Goal: Task Accomplishment & Management: Use online tool/utility

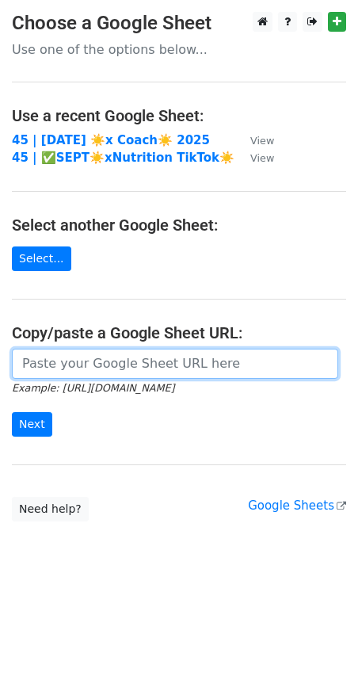
click at [94, 361] on input "url" at bounding box center [175, 364] width 326 height 30
paste input "https://docs.google.com/spreadsheets/d/1lOJyY9SzNB56JQBKjPNzeVGghjiu07Fb8Q3tyzK…"
type input "https://docs.google.com/spreadsheets/d/1lOJyY9SzNB56JQBKjPNzeVGghjiu07Fb8Q3tyzK…"
click at [12, 412] on input "Next" at bounding box center [32, 424] width 40 height 25
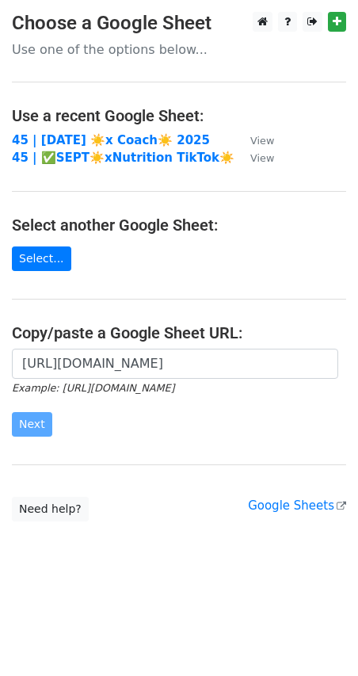
scroll to position [0, 0]
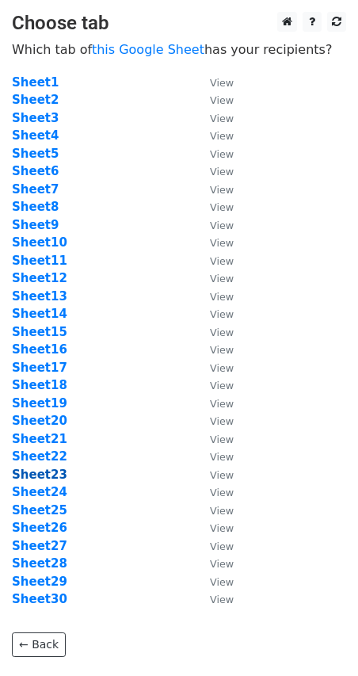
click at [53, 475] on strong "Sheet23" at bounding box center [39, 474] width 55 height 14
click at [55, 475] on strong "Sheet23" at bounding box center [39, 474] width 55 height 14
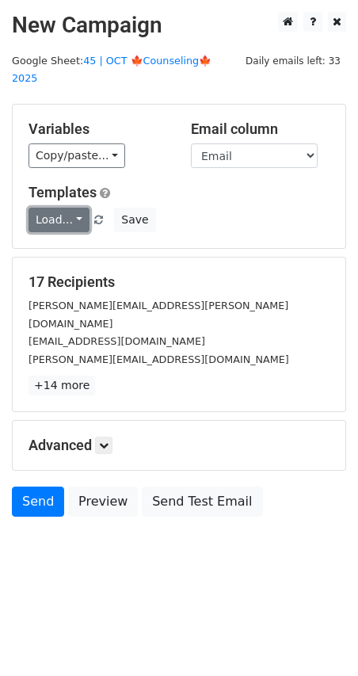
click at [71, 208] on link "Load..." at bounding box center [59, 220] width 61 height 25
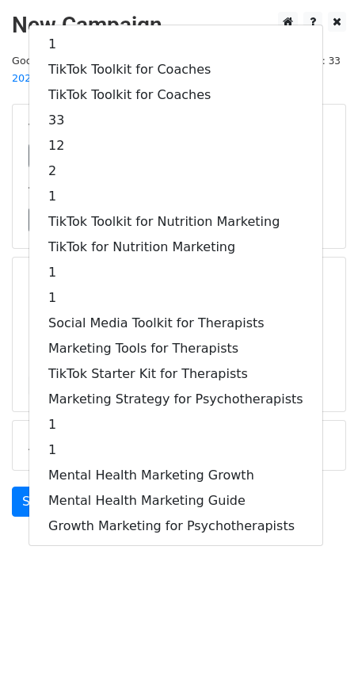
click at [74, 604] on html "New Campaign Daily emails left: 33 Google Sheet: 45 | OCT 🍁Counseling🍁 2025 Var…" at bounding box center [179, 338] width 358 height 676
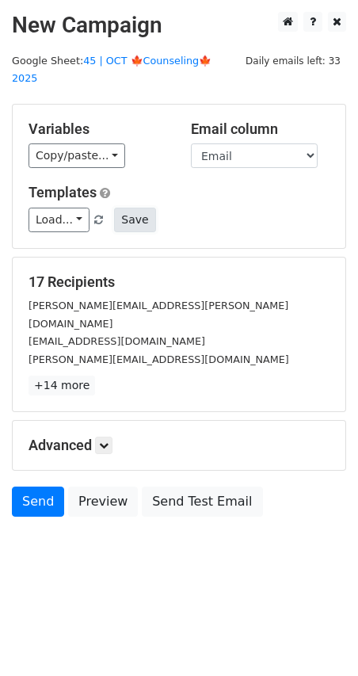
click at [131, 208] on button "Save" at bounding box center [134, 220] width 41 height 25
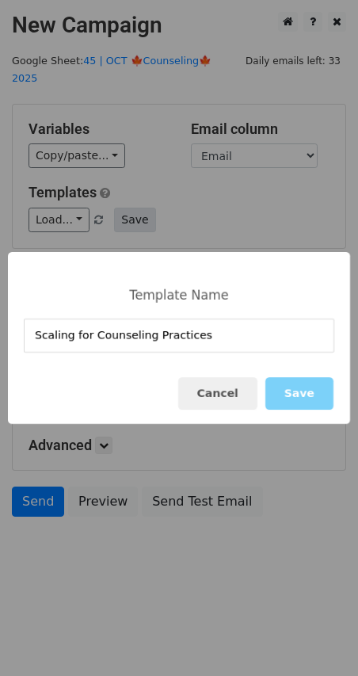
type input "Scaling for Counseling Practices"
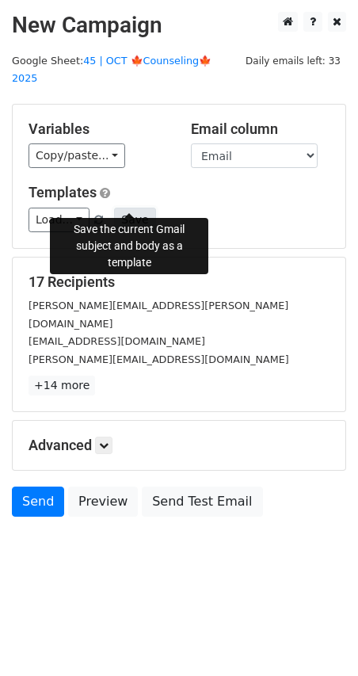
click at [136, 208] on button "Save" at bounding box center [134, 220] width 41 height 25
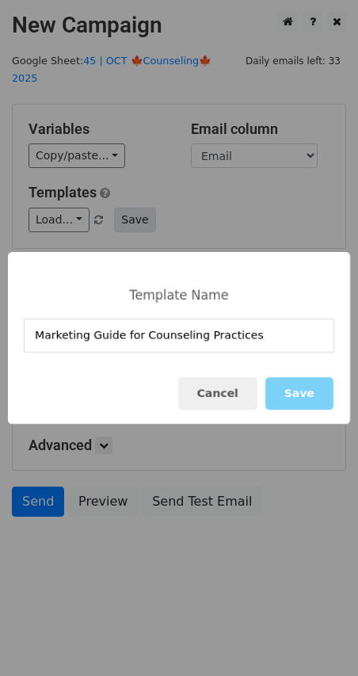
type input "Marketing Guide for Counseling Practices"
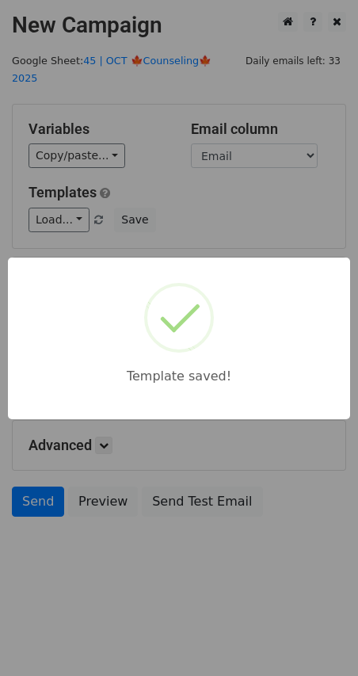
drag, startPoint x: 129, startPoint y: 227, endPoint x: 126, endPoint y: 254, distance: 26.3
click at [130, 228] on div "Template saved!" at bounding box center [179, 338] width 358 height 676
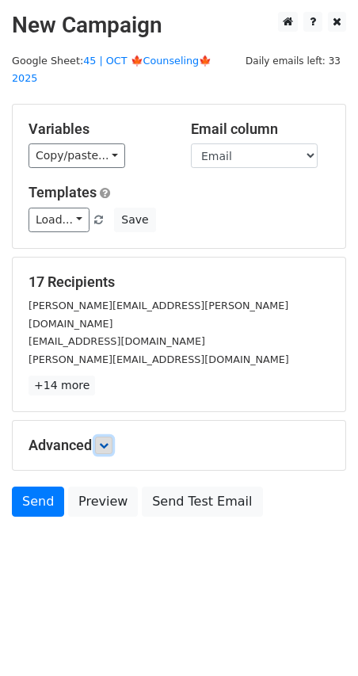
click at [105, 437] on link at bounding box center [103, 445] width 17 height 17
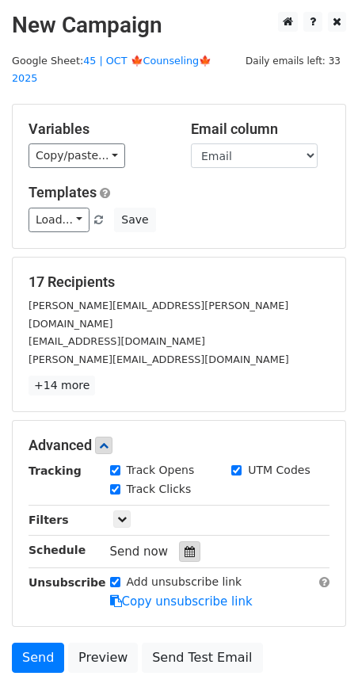
click at [185, 546] on icon at bounding box center [190, 551] width 10 height 11
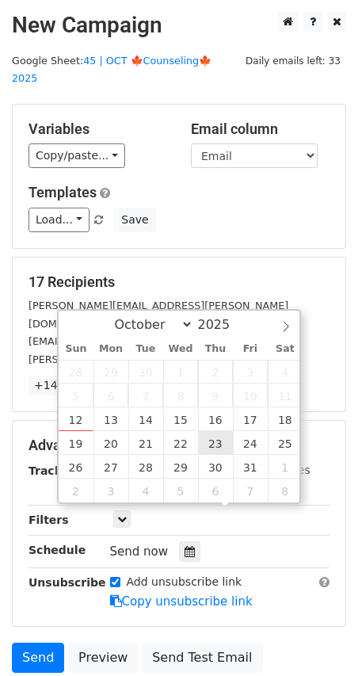
type input "2025-10-23 12:00"
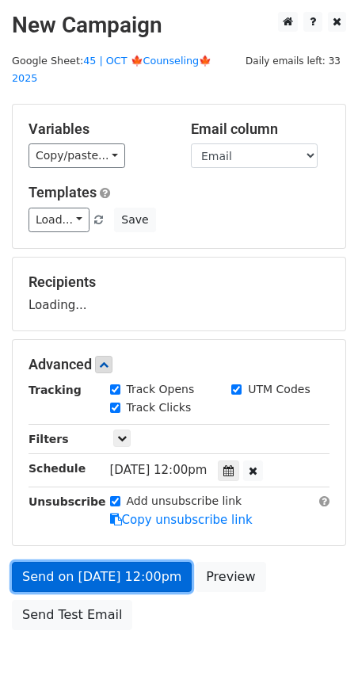
click at [113, 562] on link "Send on Oct 23 at 12:00pm" at bounding box center [102, 577] width 180 height 30
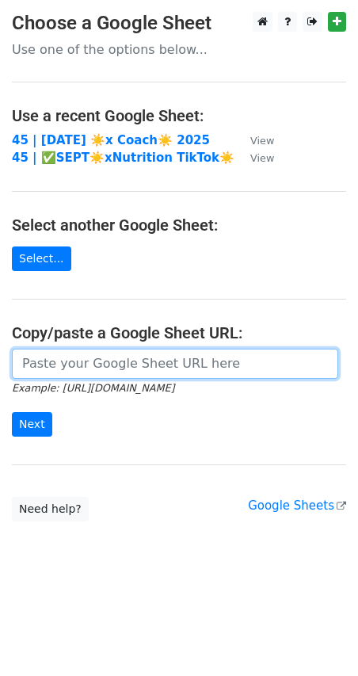
click at [85, 356] on input "url" at bounding box center [175, 364] width 326 height 30
paste input "[URL][DOMAIN_NAME]"
type input "https://docs.google.com/spreadsheets/d/1lOJyY9SzNB56JQBKjPNzeVGghjiu07Fb8Q3tyzK…"
click at [12, 412] on input "Next" at bounding box center [32, 424] width 40 height 25
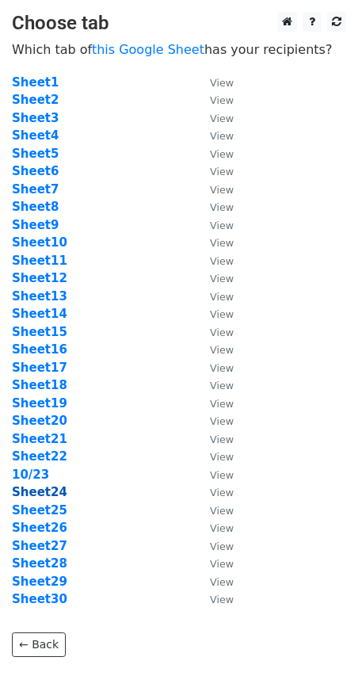
click at [32, 487] on strong "Sheet24" at bounding box center [39, 492] width 55 height 14
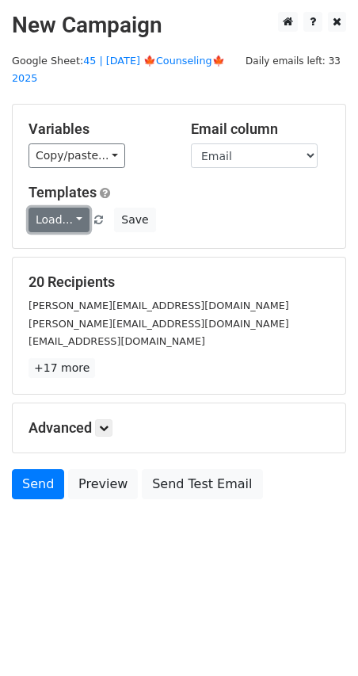
click at [67, 208] on link "Load..." at bounding box center [59, 220] width 61 height 25
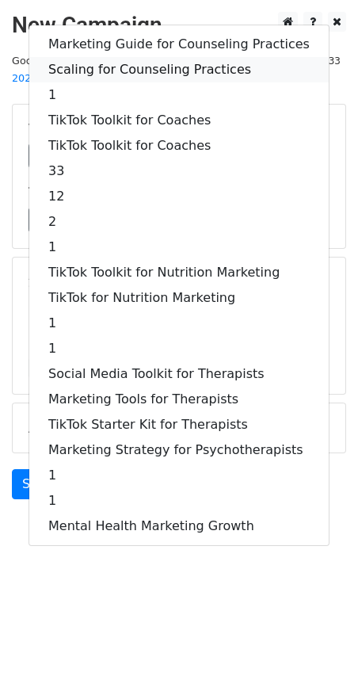
click at [143, 57] on link "Scaling for Counseling Practices" at bounding box center [179, 69] width 300 height 25
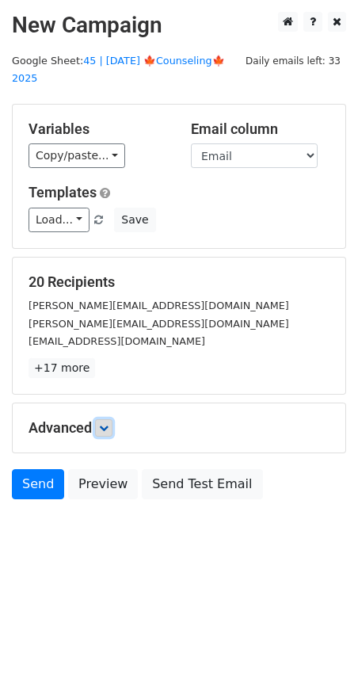
click at [109, 423] on icon at bounding box center [104, 428] width 10 height 10
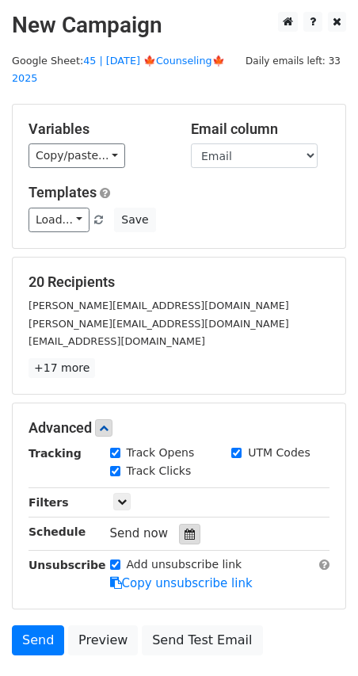
click at [185, 528] on icon at bounding box center [190, 533] width 10 height 11
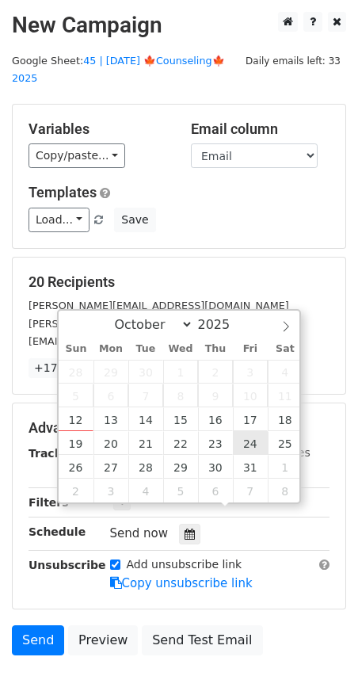
type input "2025-10-24 12:00"
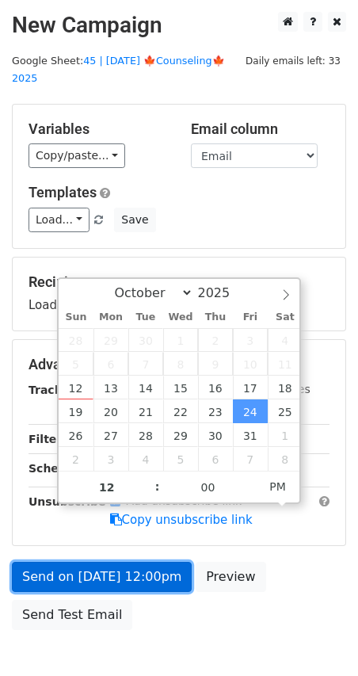
click at [125, 562] on link "Send on Oct 24 at 12:00pm" at bounding box center [102, 577] width 180 height 30
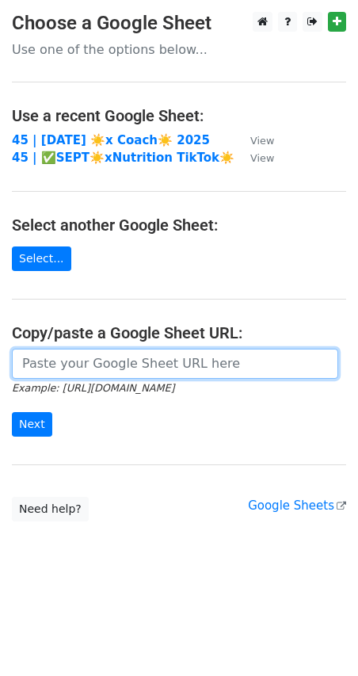
click at [110, 360] on input "url" at bounding box center [175, 364] width 326 height 30
paste input "https://docs.google.com/spreadsheets/d/1lOJyY9SzNB56JQBKjPNzeVGghjiu07Fb8Q3tyzK…"
type input "https://docs.google.com/spreadsheets/d/1lOJyY9SzNB56JQBKjPNzeVGghjiu07Fb8Q3tyzK…"
click at [12, 412] on input "Next" at bounding box center [32, 424] width 40 height 25
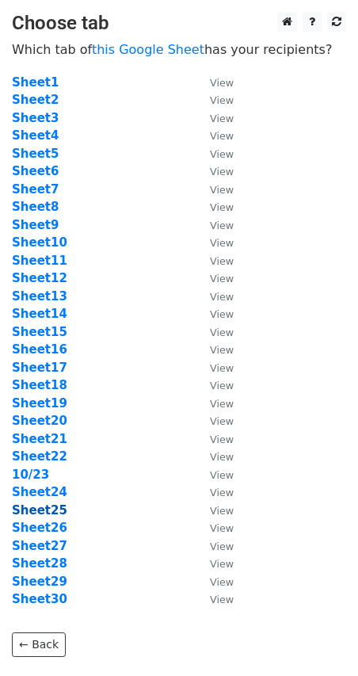
click at [48, 509] on strong "Sheet25" at bounding box center [39, 510] width 55 height 14
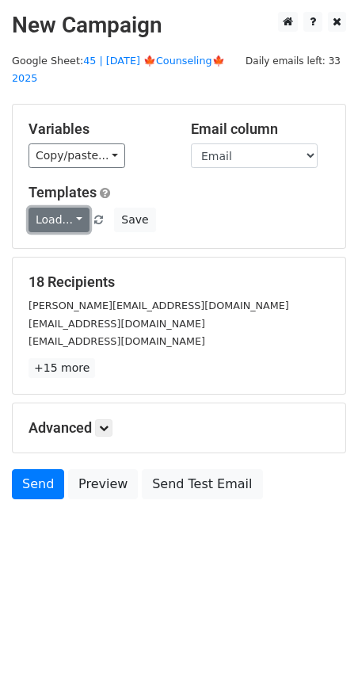
click at [52, 208] on link "Load..." at bounding box center [59, 220] width 61 height 25
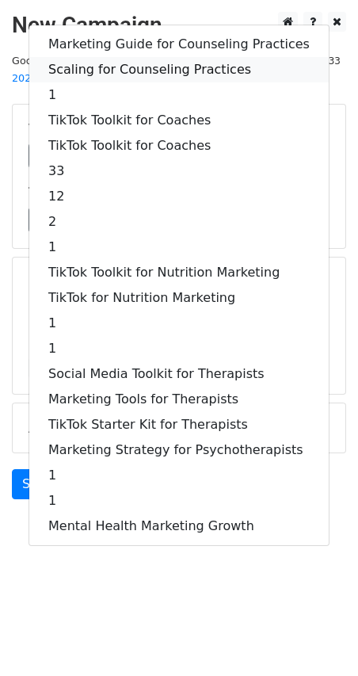
click at [109, 57] on link "Scaling for Counseling Practices" at bounding box center [179, 69] width 300 height 25
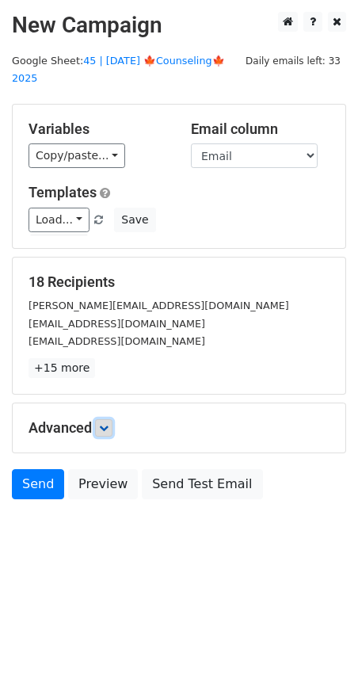
click at [103, 423] on icon at bounding box center [104, 428] width 10 height 10
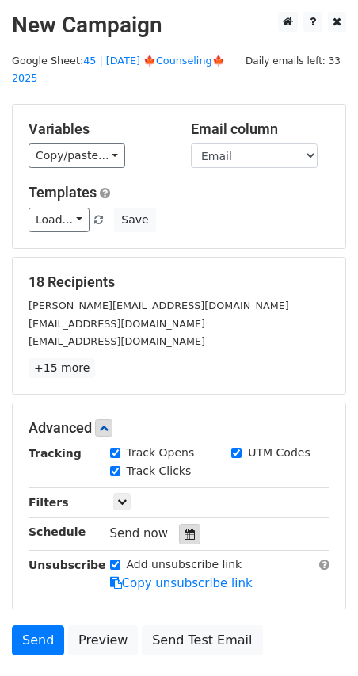
click at [189, 524] on div at bounding box center [189, 534] width 21 height 21
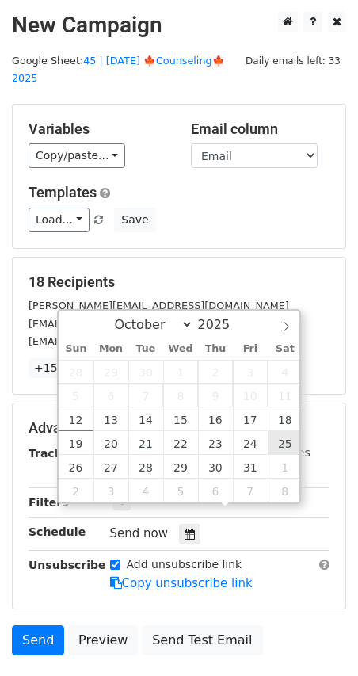
type input "2025-10-25 12:00"
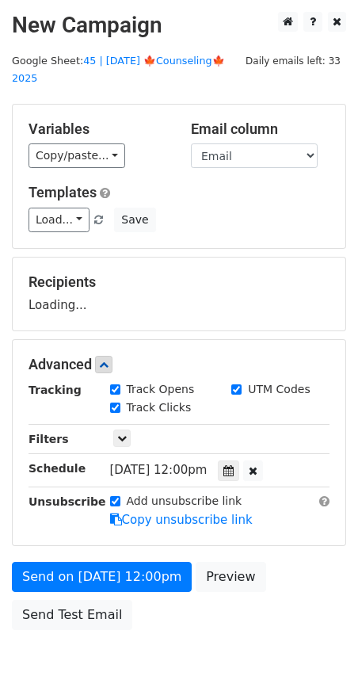
click at [134, 574] on div "Send on Oct 25 at 12:00pm Preview Send Test Email" at bounding box center [179, 600] width 358 height 76
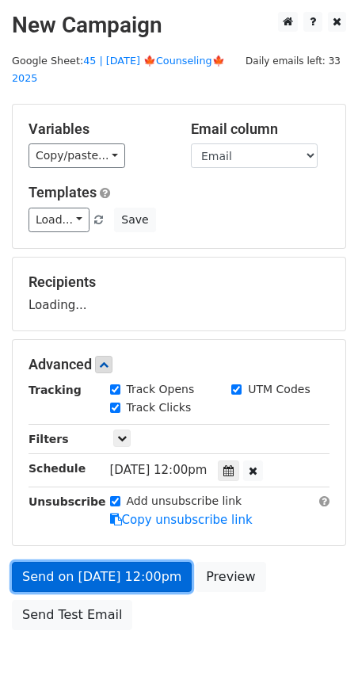
click at [134, 566] on form "Variables Copy/paste... {{Name}} {{Email}} Email column Name Email Templates Lo…" at bounding box center [179, 371] width 334 height 534
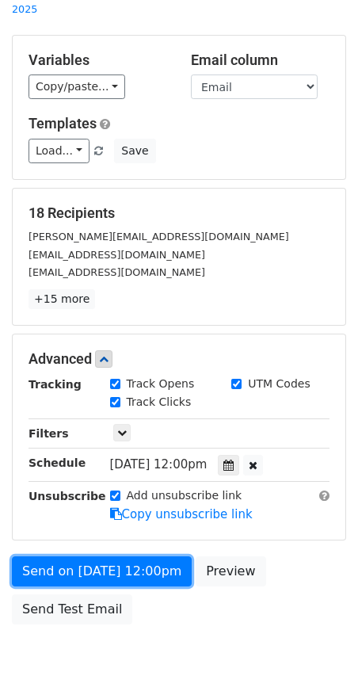
scroll to position [70, 0]
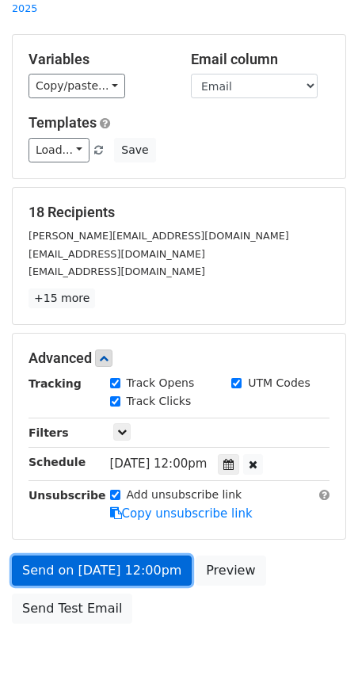
click at [50, 555] on link "Send on Oct 25 at 12:00pm" at bounding box center [102, 570] width 180 height 30
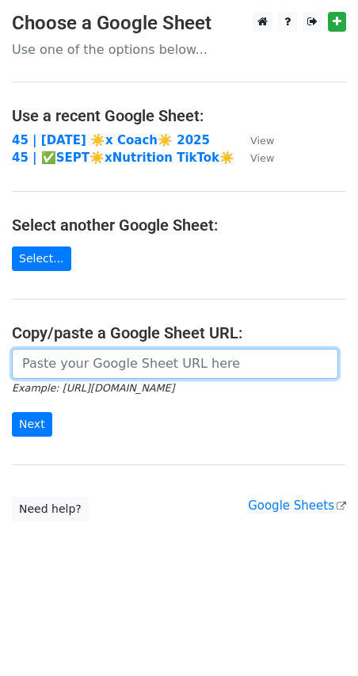
click at [127, 364] on input "url" at bounding box center [175, 364] width 326 height 30
paste input "[URL][DOMAIN_NAME]"
type input "[URL][DOMAIN_NAME]"
click at [12, 412] on input "Next" at bounding box center [32, 424] width 40 height 25
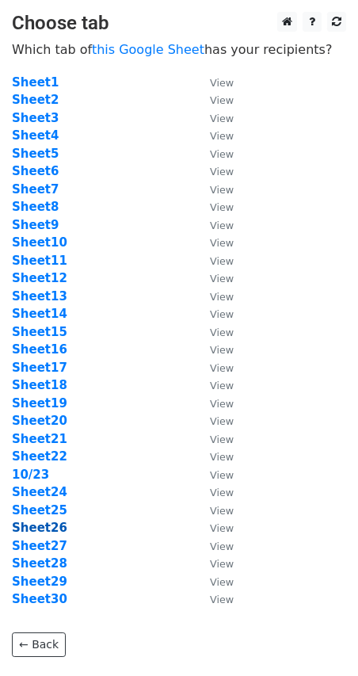
click at [52, 528] on strong "Sheet26" at bounding box center [39, 528] width 55 height 14
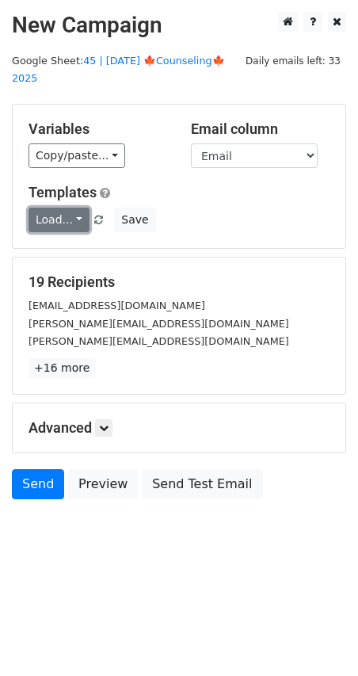
click at [67, 208] on link "Load..." at bounding box center [59, 220] width 61 height 25
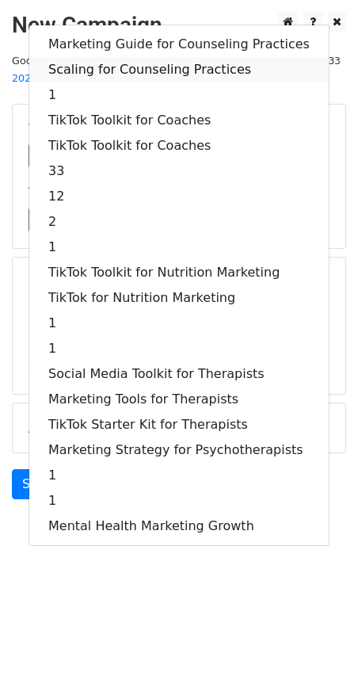
click at [135, 57] on link "Scaling for Counseling Practices" at bounding box center [179, 69] width 300 height 25
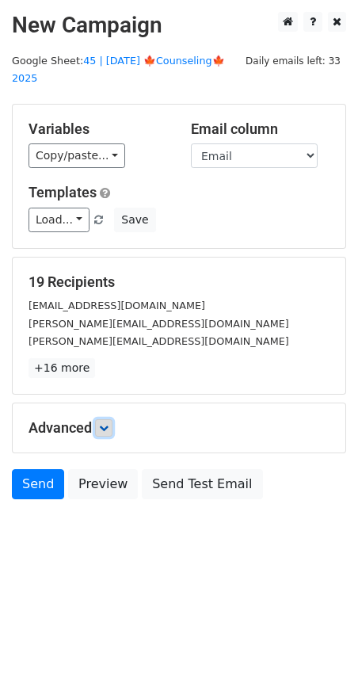
click at [108, 423] on icon at bounding box center [104, 428] width 10 height 10
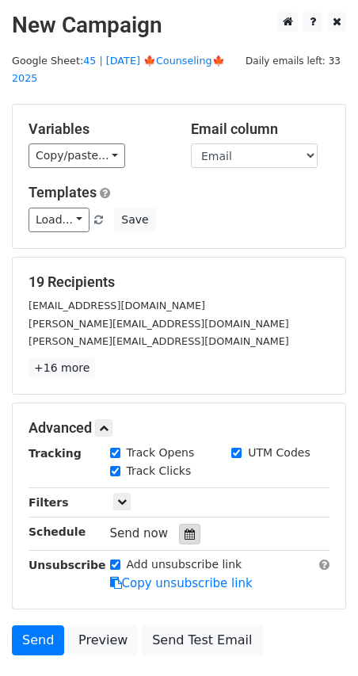
click at [179, 524] on div at bounding box center [189, 534] width 21 height 21
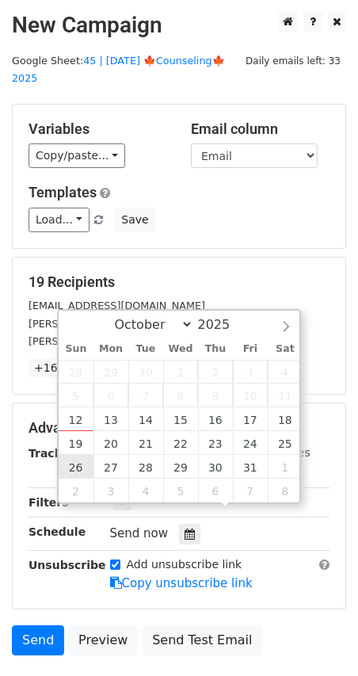
type input "2025-10-26 12:00"
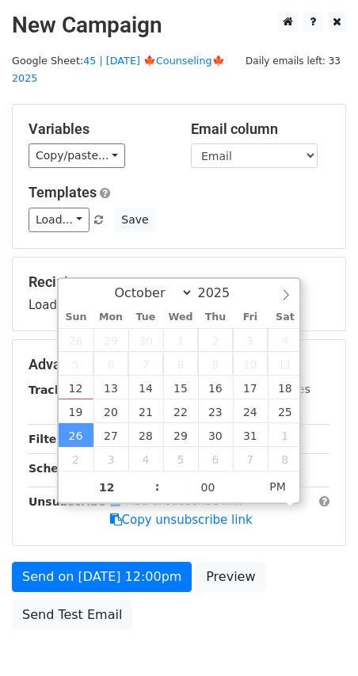
click at [83, 576] on div "Send on Oct 26 at 12:00pm Preview Send Test Email" at bounding box center [179, 600] width 358 height 76
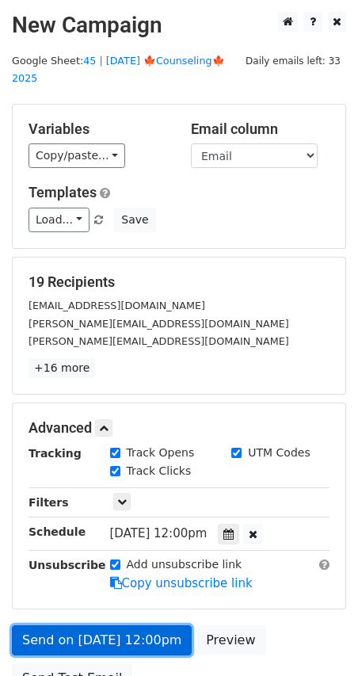
click at [83, 563] on form "Variables Copy/paste... {{Name}} {{Email}} Email column Name Email Templates Lo…" at bounding box center [179, 402] width 334 height 597
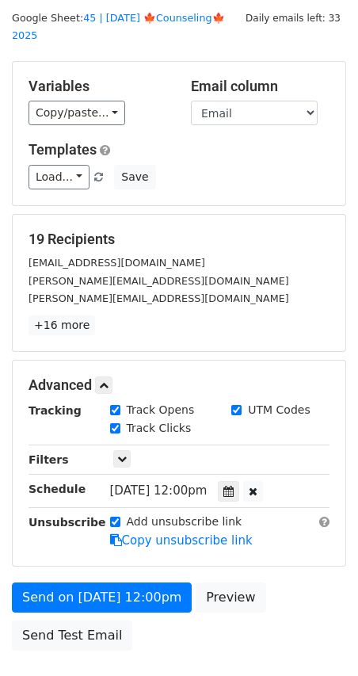
scroll to position [44, 0]
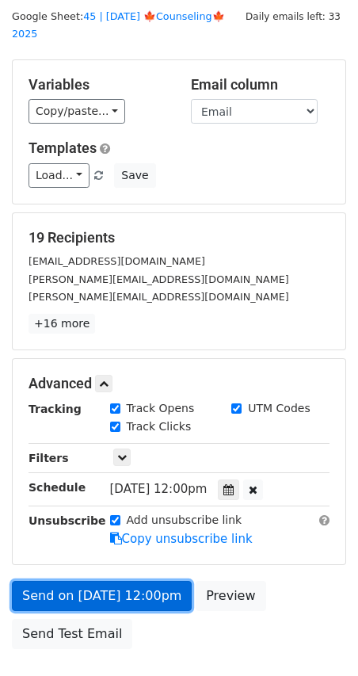
click at [116, 581] on link "Send on Oct 26 at 12:00pm" at bounding box center [102, 596] width 180 height 30
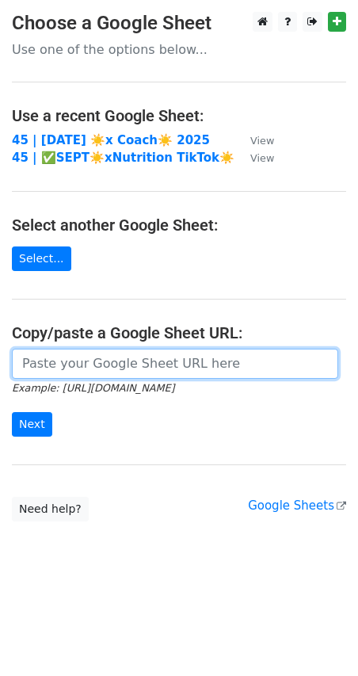
click at [104, 365] on input "url" at bounding box center [175, 364] width 326 height 30
paste input "https://docs.google.com/spreadsheets/d/1lOJyY9SzNB56JQBKjPNzeVGghjiu07Fb8Q3tyzK…"
type input "https://docs.google.com/spreadsheets/d/1lOJyY9SzNB56JQBKjPNzeVGghjiu07Fb8Q3tyzK…"
click at [12, 412] on input "Next" at bounding box center [32, 424] width 40 height 25
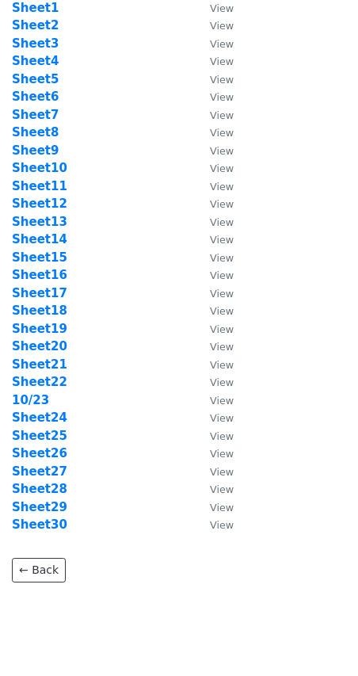
scroll to position [86, 0]
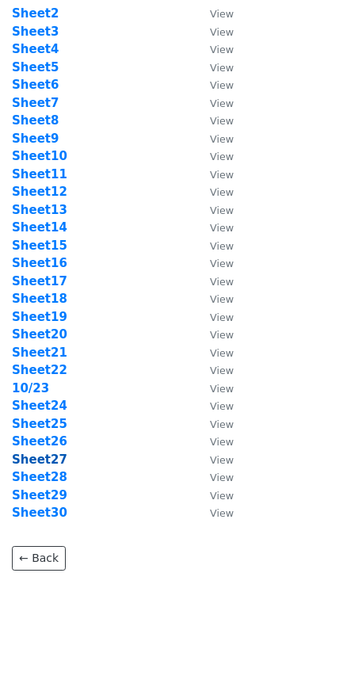
click at [55, 458] on strong "Sheet27" at bounding box center [39, 459] width 55 height 14
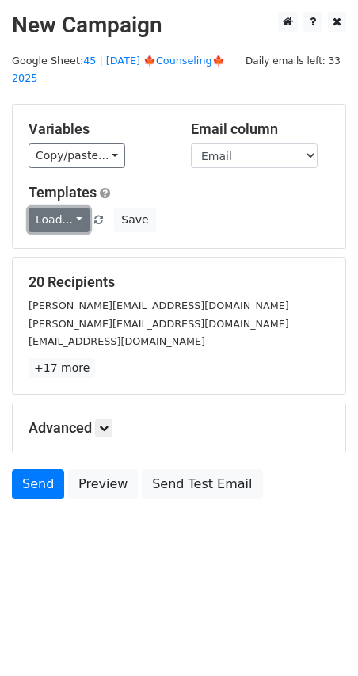
click at [56, 208] on link "Load..." at bounding box center [59, 220] width 61 height 25
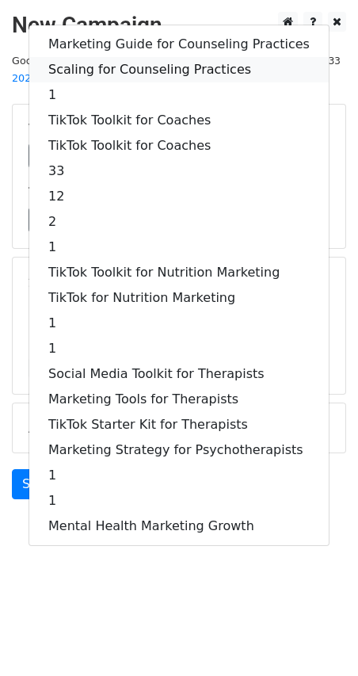
click at [140, 57] on link "Scaling for Counseling Practices" at bounding box center [179, 69] width 300 height 25
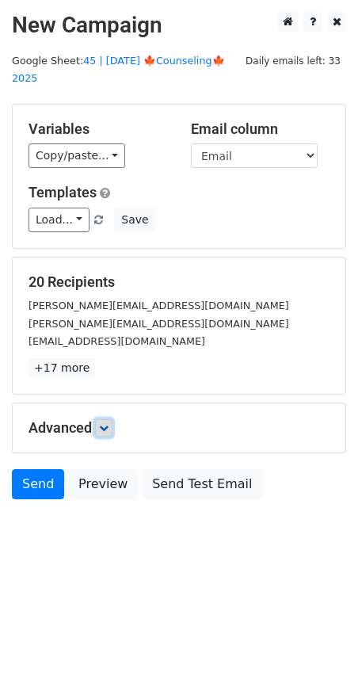
click at [104, 423] on icon at bounding box center [104, 428] width 10 height 10
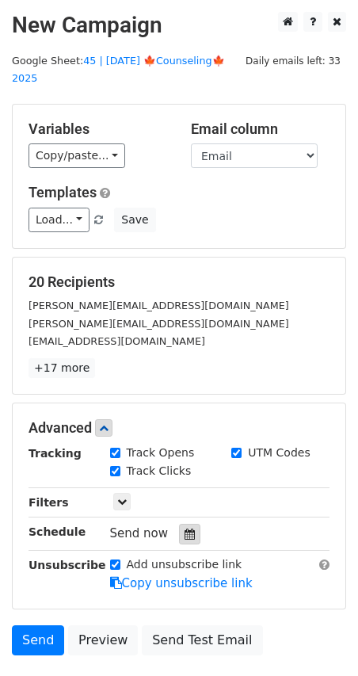
click at [185, 528] on icon at bounding box center [190, 533] width 10 height 11
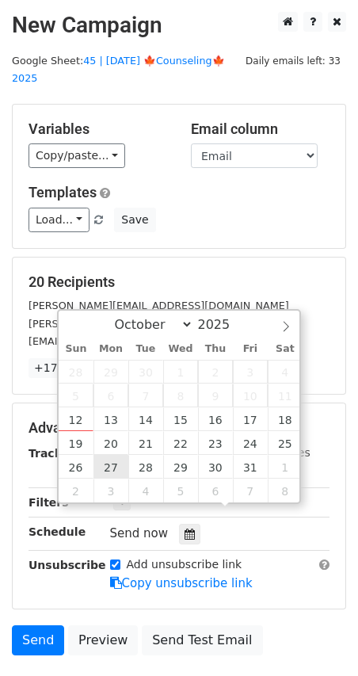
type input "2025-10-27 12:00"
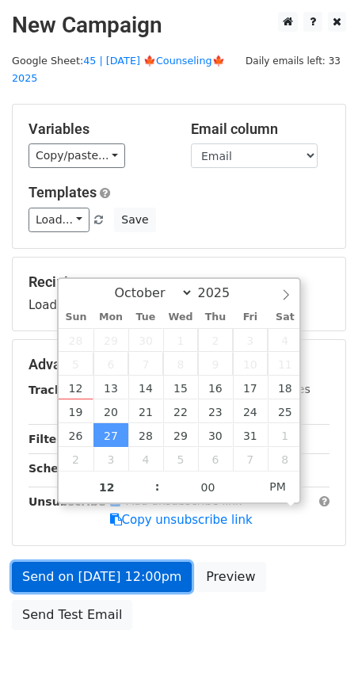
click at [115, 562] on link "Send on Oct 27 at 12:00pm" at bounding box center [102, 577] width 180 height 30
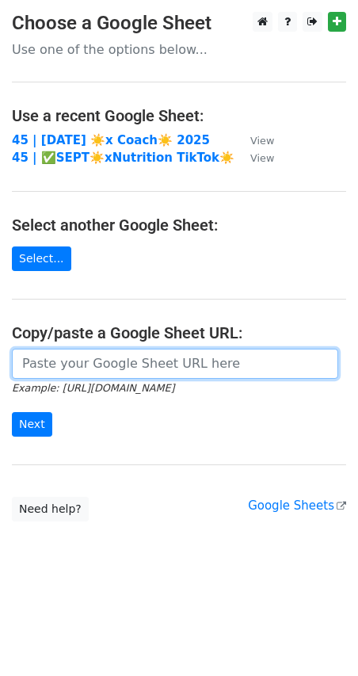
click at [60, 371] on input "url" at bounding box center [175, 364] width 326 height 30
paste input "https://docs.google.com/spreadsheets/d/1lOJyY9SzNB56JQBKjPNzeVGghjiu07Fb8Q3tyzK…"
type input "https://docs.google.com/spreadsheets/d/1lOJyY9SzNB56JQBKjPNzeVGghjiu07Fb8Q3tyzK…"
click at [12, 412] on input "Next" at bounding box center [32, 424] width 40 height 25
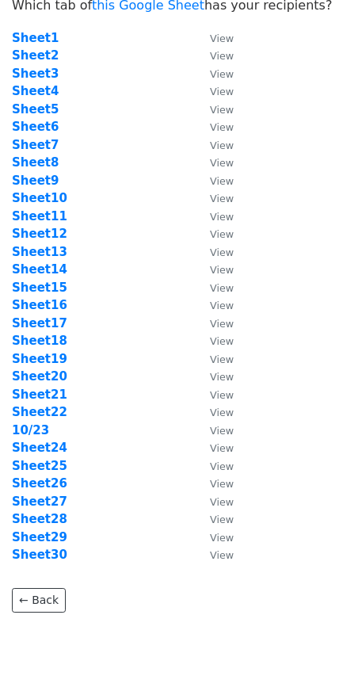
scroll to position [47, 0]
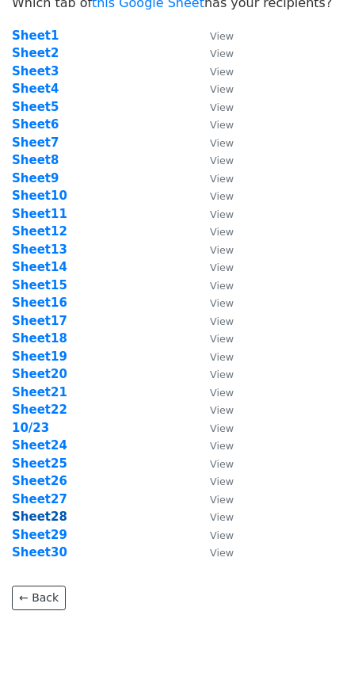
click at [49, 514] on strong "Sheet28" at bounding box center [39, 516] width 55 height 14
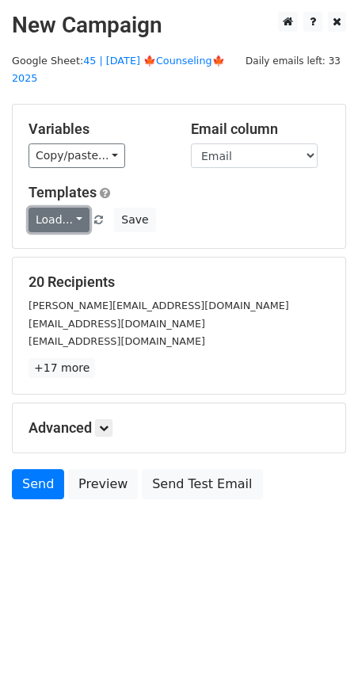
click at [59, 208] on link "Load..." at bounding box center [59, 220] width 61 height 25
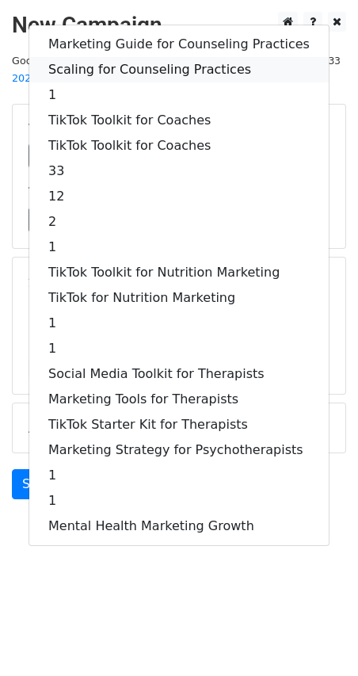
click at [155, 57] on link "Scaling for Counseling Practices" at bounding box center [179, 69] width 300 height 25
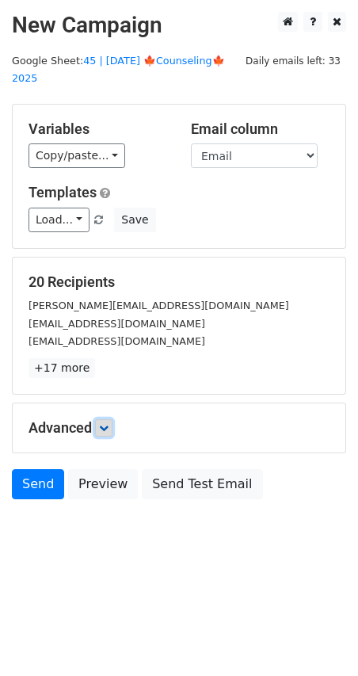
click at [106, 423] on icon at bounding box center [104, 428] width 10 height 10
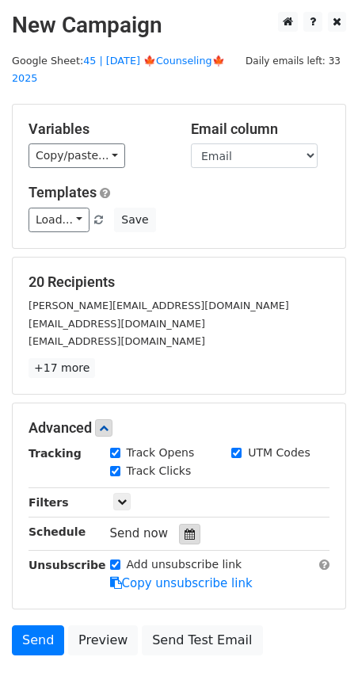
click at [185, 528] on icon at bounding box center [190, 533] width 10 height 11
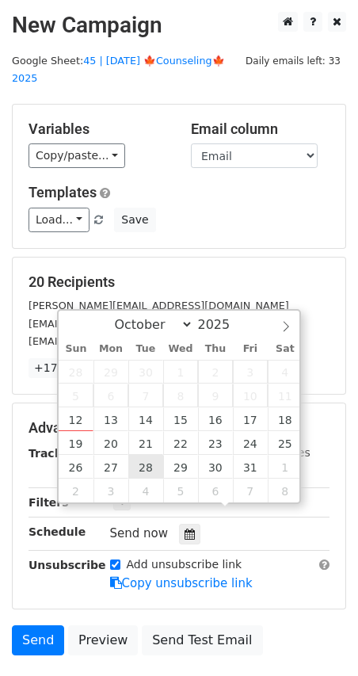
type input "2025-10-28 12:00"
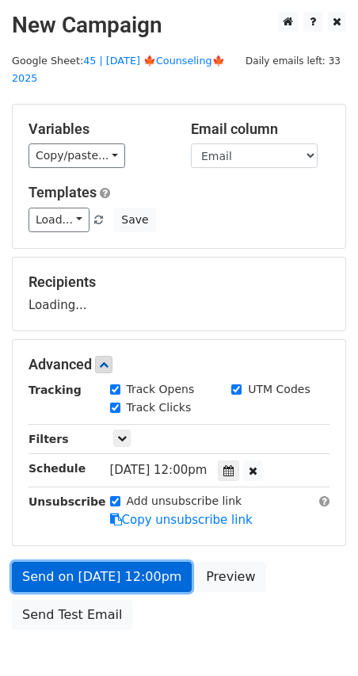
click at [127, 562] on link "Send on Oct 28 at 12:00pm" at bounding box center [102, 577] width 180 height 30
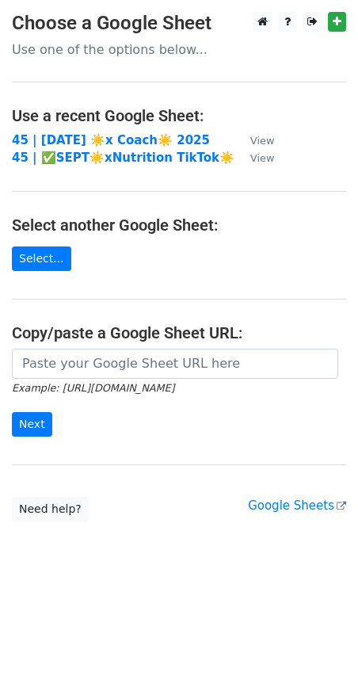
click at [162, 342] on main "Choose a Google Sheet Use one of the options below... Use a recent Google Sheet…" at bounding box center [179, 266] width 358 height 509
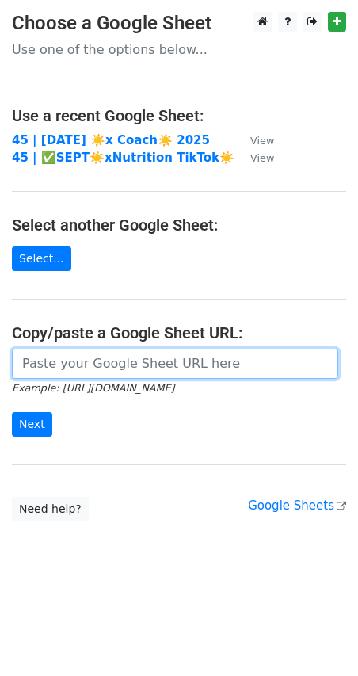
click at [139, 357] on input "url" at bounding box center [175, 364] width 326 height 30
paste input "https://docs.google.com/spreadsheets/d/1lOJyY9SzNB56JQBKjPNzeVGghjiu07Fb8Q3tyzK…"
type input "https://docs.google.com/spreadsheets/d/1lOJyY9SzNB56JQBKjPNzeVGghjiu07Fb8Q3tyzK…"
click at [12, 412] on input "Next" at bounding box center [32, 424] width 40 height 25
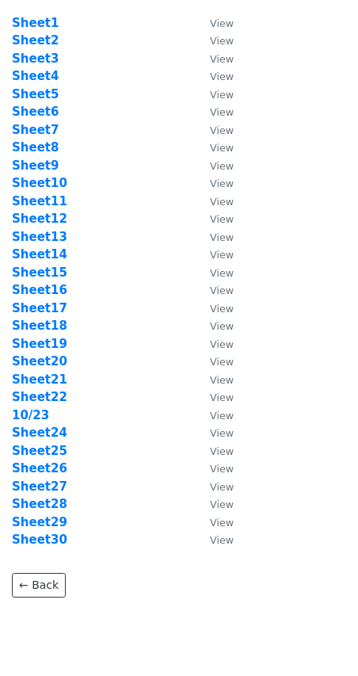
scroll to position [107, 0]
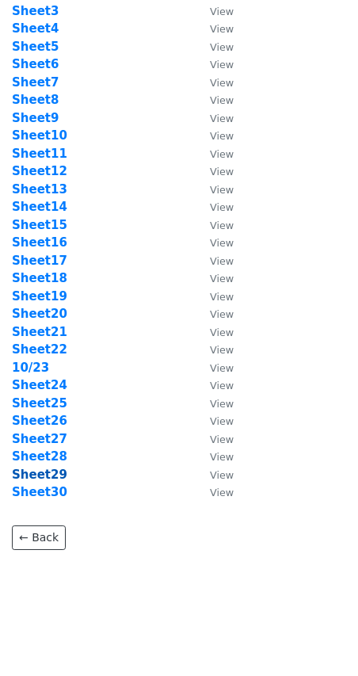
click at [52, 475] on strong "Sheet29" at bounding box center [39, 474] width 55 height 14
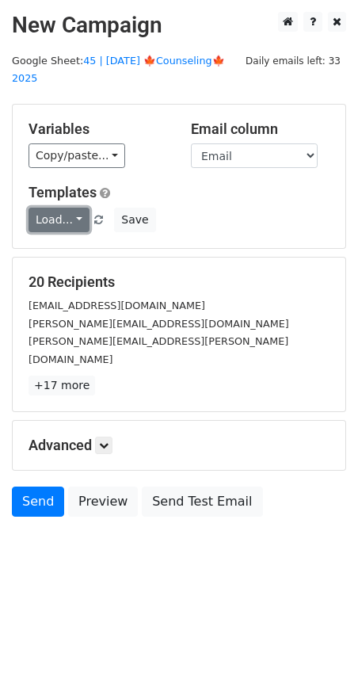
click at [59, 208] on link "Load..." at bounding box center [59, 220] width 61 height 25
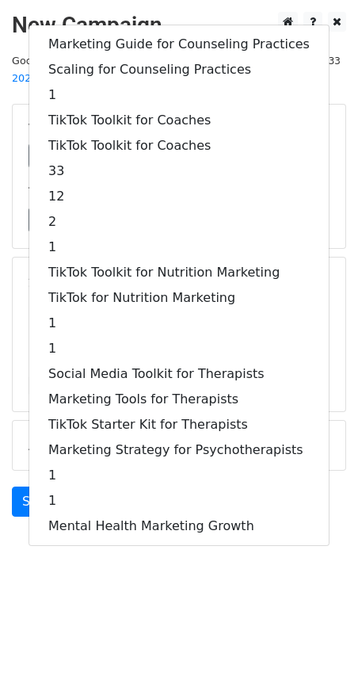
click at [109, 25] on div "Marketing Guide for Counseling Practices Scaling for Counseling Practices 1 Tik…" at bounding box center [179, 285] width 301 height 521
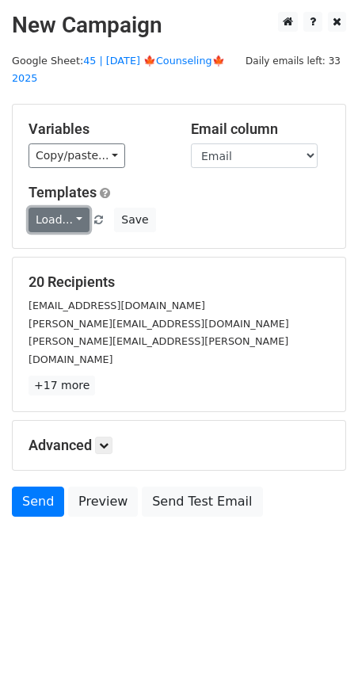
click at [59, 208] on link "Load..." at bounding box center [59, 220] width 61 height 25
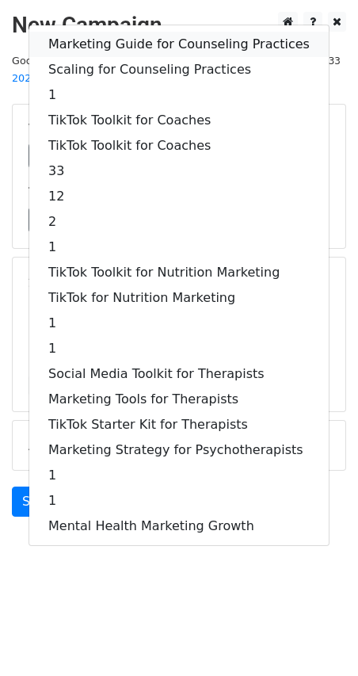
click at [123, 32] on link "Marketing Guide for Counseling Practices" at bounding box center [179, 44] width 300 height 25
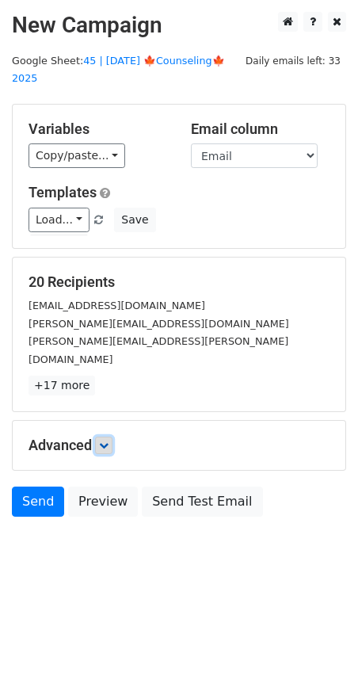
click at [106, 437] on link at bounding box center [103, 445] width 17 height 17
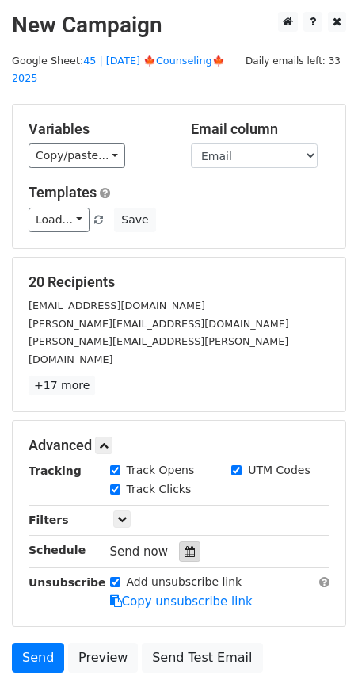
drag, startPoint x: 176, startPoint y: 496, endPoint x: 176, endPoint y: 506, distance: 9.5
click at [176, 496] on div "Tracking Track Opens UTM Codes Track Clicks Filters Only include spreadsheet ro…" at bounding box center [179, 536] width 301 height 148
click at [179, 541] on div at bounding box center [189, 551] width 21 height 21
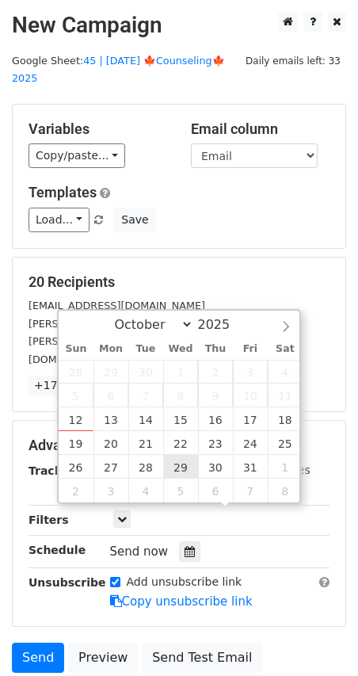
type input "[DATE] 12:00"
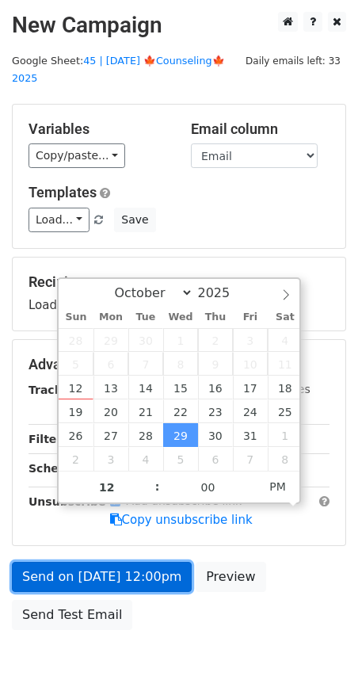
click at [155, 565] on link "Send on [DATE] 12:00pm" at bounding box center [102, 577] width 180 height 30
